Goal: Information Seeking & Learning: Find specific fact

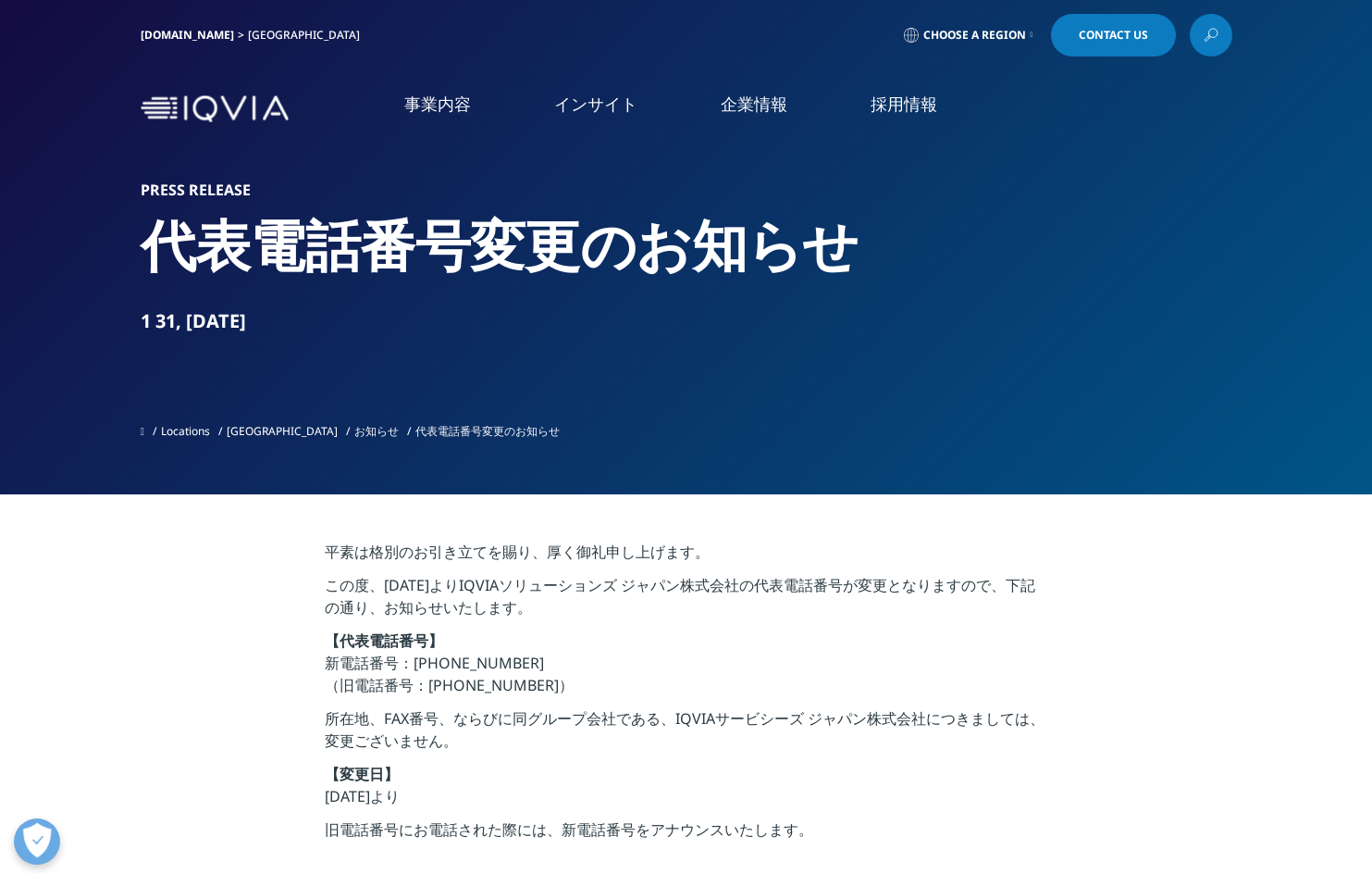
drag, startPoint x: 0, startPoint y: 0, endPoint x: 508, endPoint y: 431, distance: 666.2
click at [508, 431] on div "Press Release 代表電話番号変更のお知らせ 1 31, [DATE] Locations [GEOGRAPHIC_DATA] お知らせ 代表電話番…" at bounding box center [686, 314] width 1092 height 267
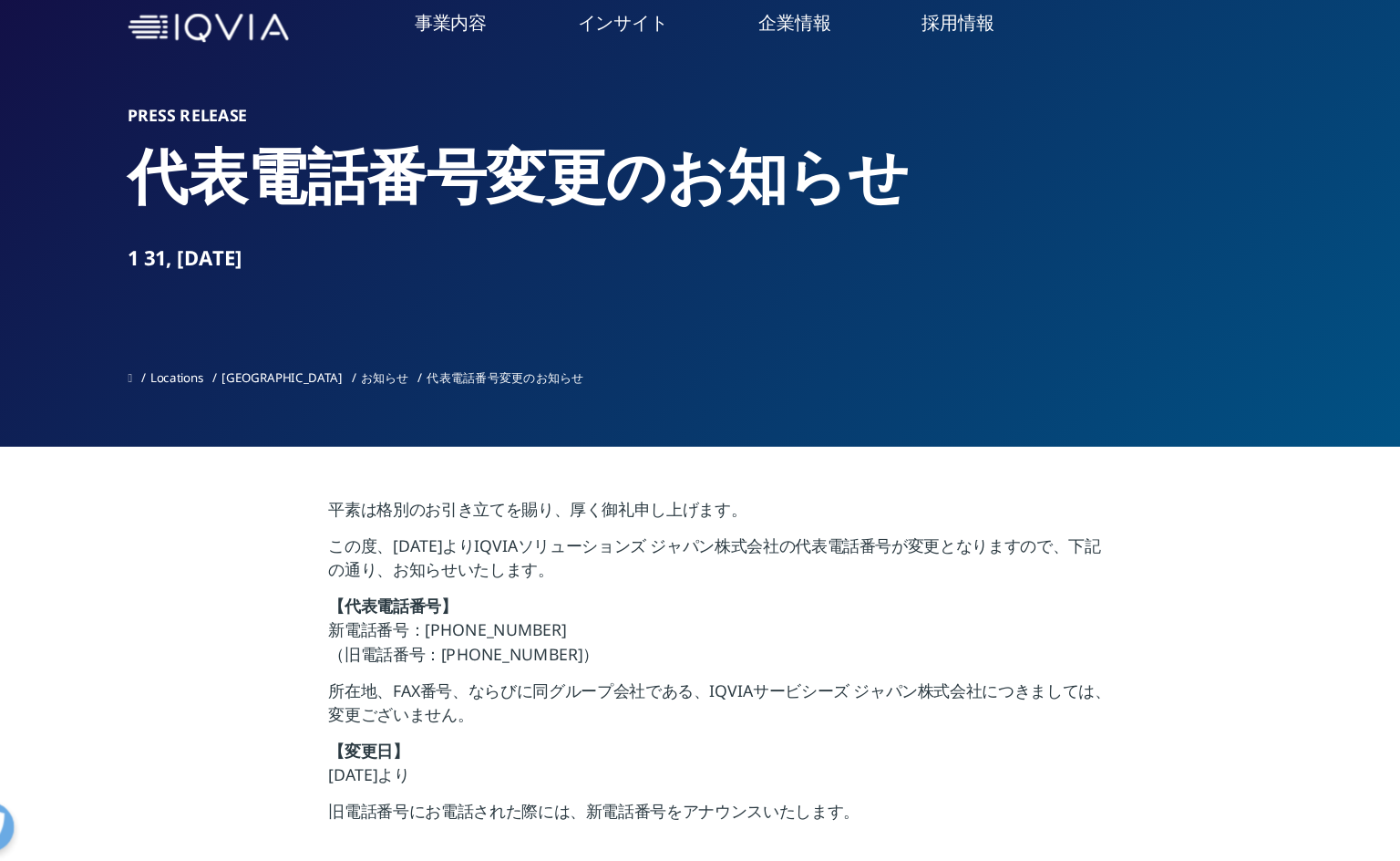
scroll to position [3, 0]
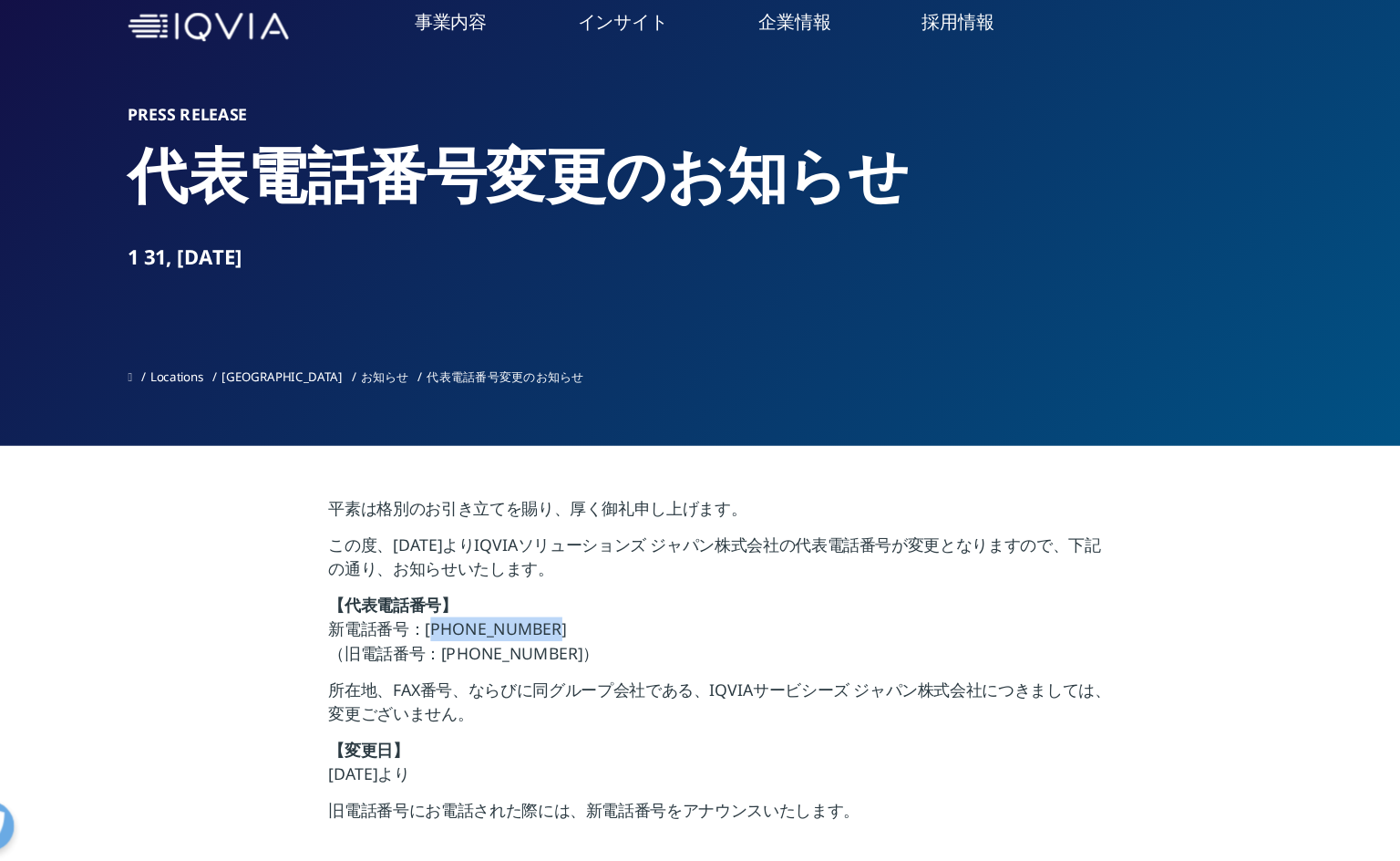
drag, startPoint x: 426, startPoint y: 648, endPoint x: 594, endPoint y: 649, distance: 168.0
click at [594, 649] on p "【代表電話番号】 新電話番号：[PHONE_NUMBER] （旧電話番号：[PHONE_NUMBER]）" at bounding box center [700, 654] width 712 height 76
copy p "[PHONE_NUMBER]"
drag, startPoint x: 592, startPoint y: 637, endPoint x: 522, endPoint y: 526, distance: 131.2
click at [555, 559] on div "平素は格別のお引き立てを賜り、厚く御礼申し上げます。 この度、[DATE]よりIQVIAソリューションズ ジャパン株式会社の代表電話番号が変更となりますので、…" at bounding box center [700, 682] width 712 height 306
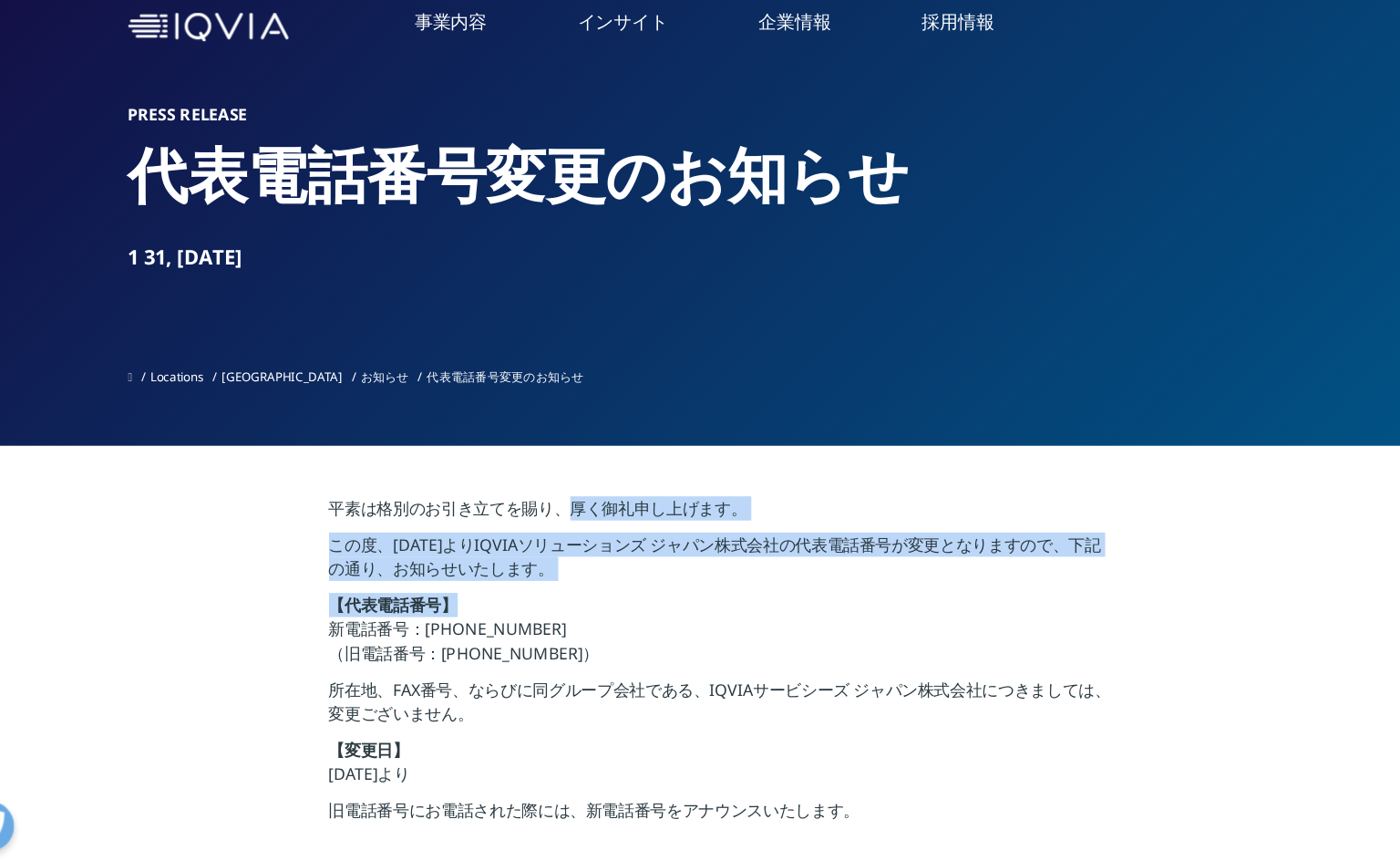
click at [434, 583] on p "この度、[DATE]よりIQVIAソリューションズ ジャパン株式会社の代表電話番号が変更となりますので、下記の通り、お知らせいたします。" at bounding box center [700, 590] width 712 height 55
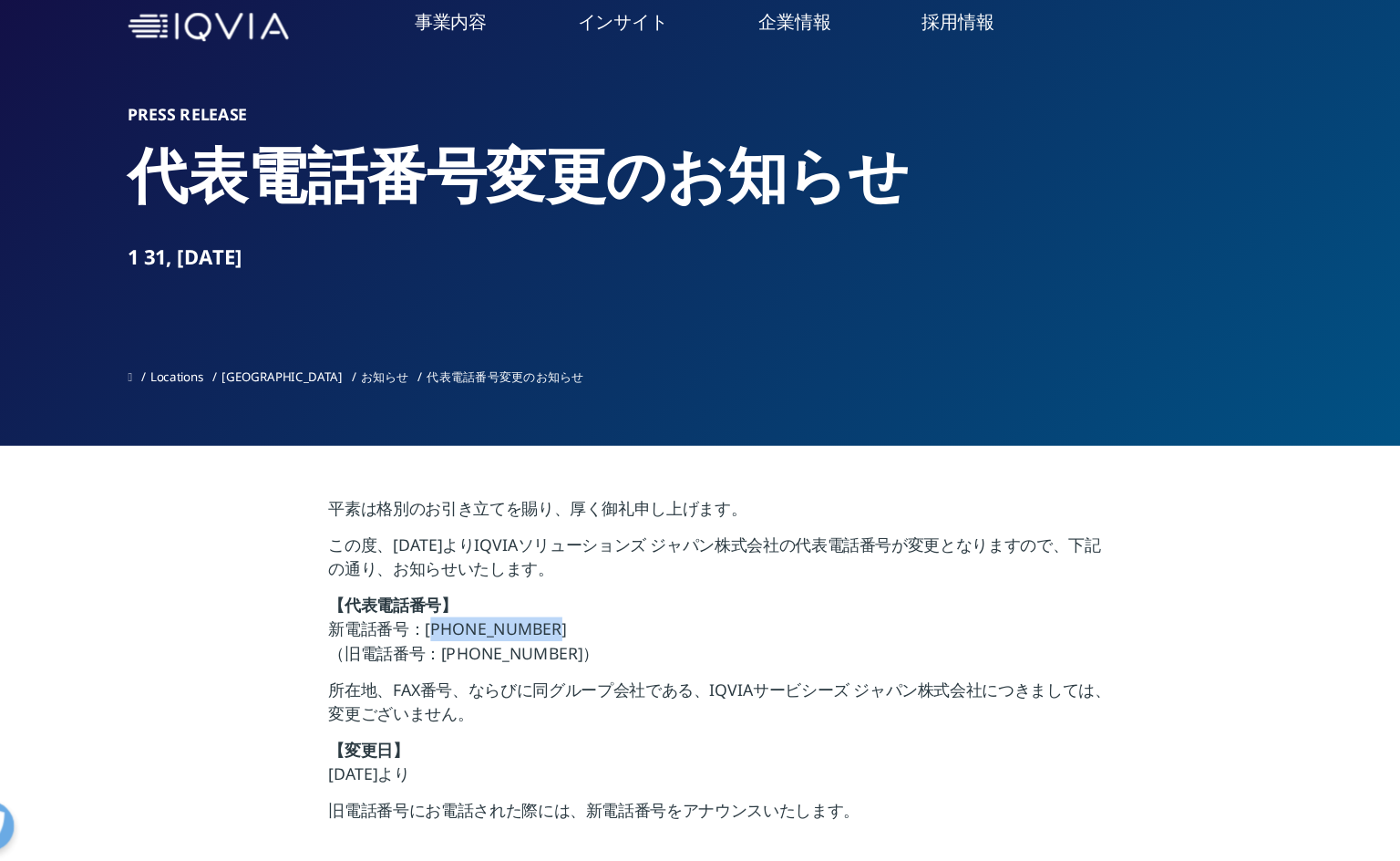
drag, startPoint x: 432, startPoint y: 652, endPoint x: 550, endPoint y: 654, distance: 118.0
click at [550, 654] on p "【代表電話番号】 新電話番号：[PHONE_NUMBER] （旧電話番号：[PHONE_NUMBER]）" at bounding box center [700, 654] width 712 height 76
copy p "[PHONE_NUMBER]"
